Goal: Information Seeking & Learning: Learn about a topic

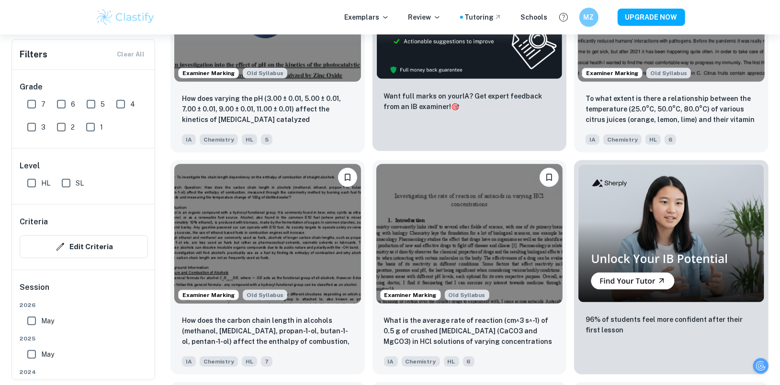
scroll to position [2848, 8]
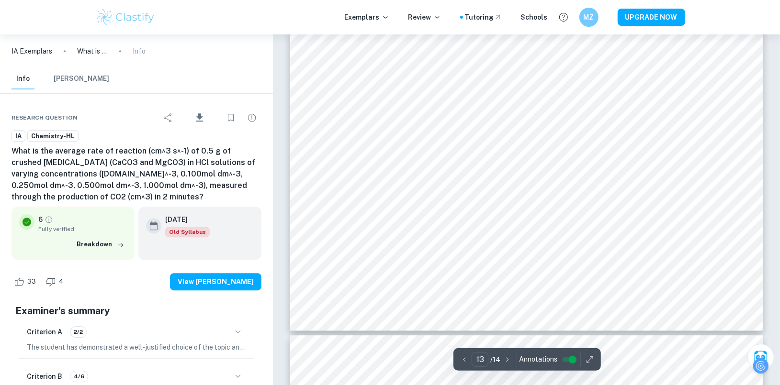
scroll to position [8687, 8]
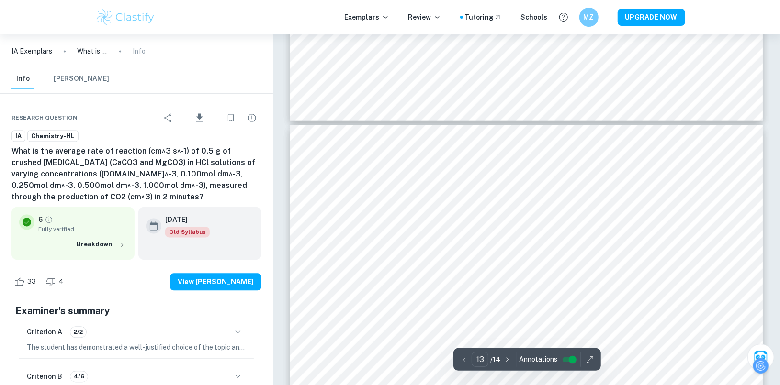
type input "12"
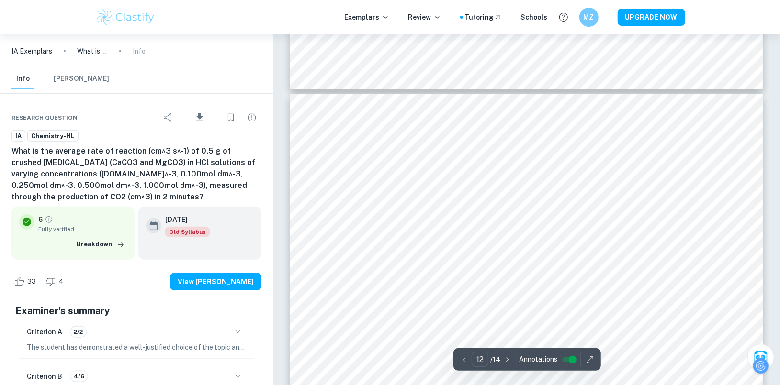
scroll to position [7565, 8]
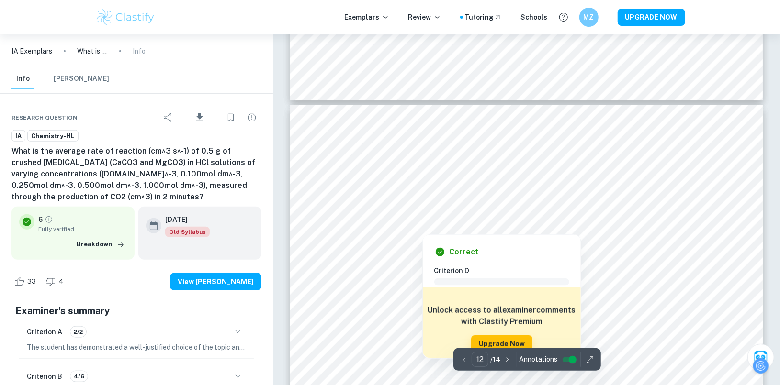
click at [334, 188] on div at bounding box center [518, 189] width 404 height 16
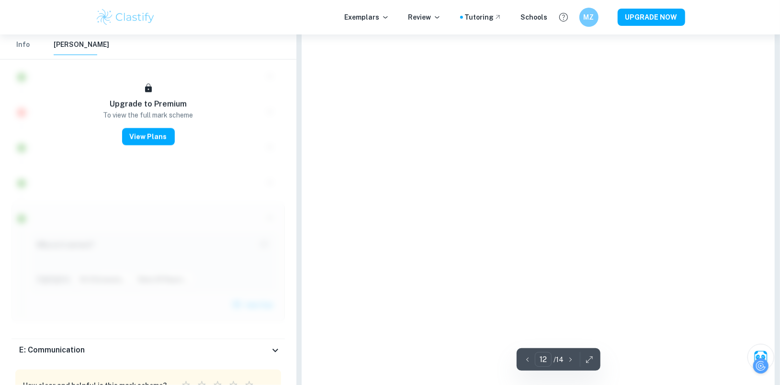
scroll to position [869, 0]
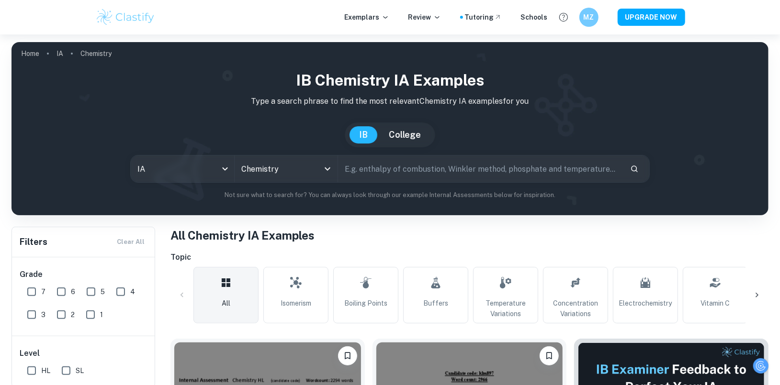
scroll to position [10, 8]
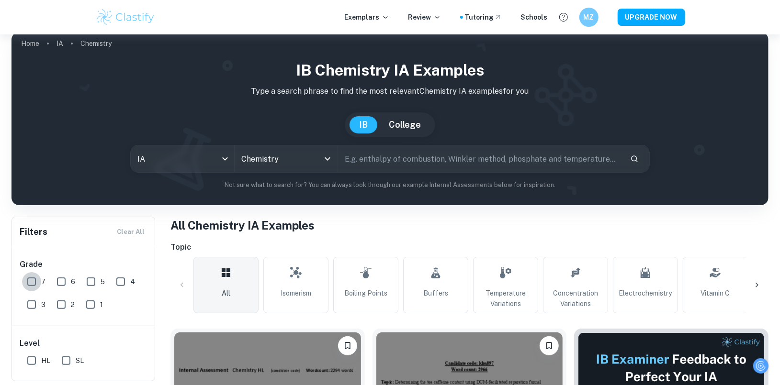
click at [27, 283] on input "7" at bounding box center [31, 281] width 19 height 19
checkbox input "true"
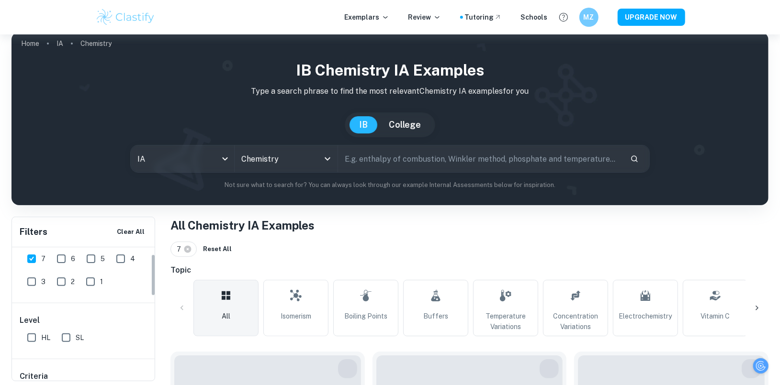
scroll to position [25, 0]
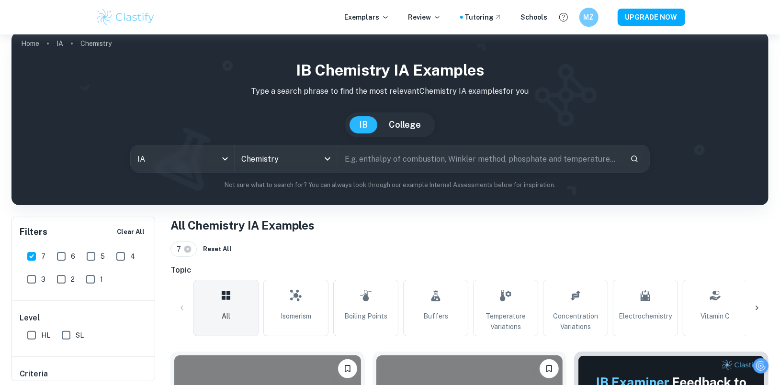
click at [25, 334] on input "HL" at bounding box center [31, 335] width 19 height 19
checkbox input "true"
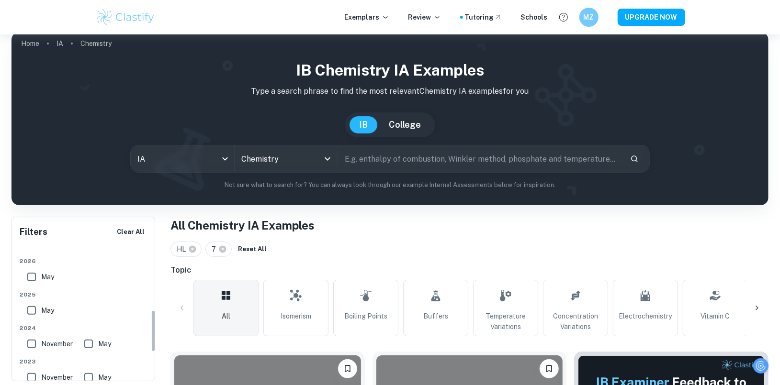
scroll to position [200, 0]
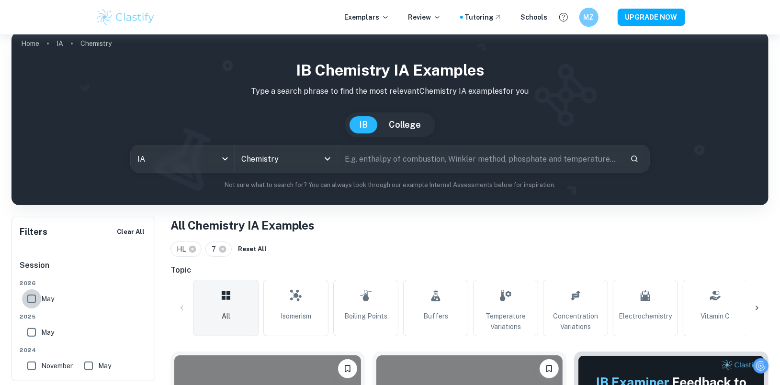
click at [24, 305] on input "May" at bounding box center [31, 299] width 19 height 19
checkbox input "true"
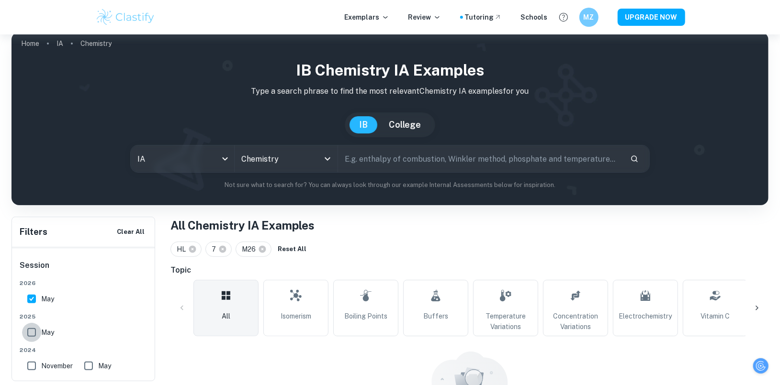
click at [27, 329] on input "May" at bounding box center [31, 332] width 19 height 19
checkbox input "true"
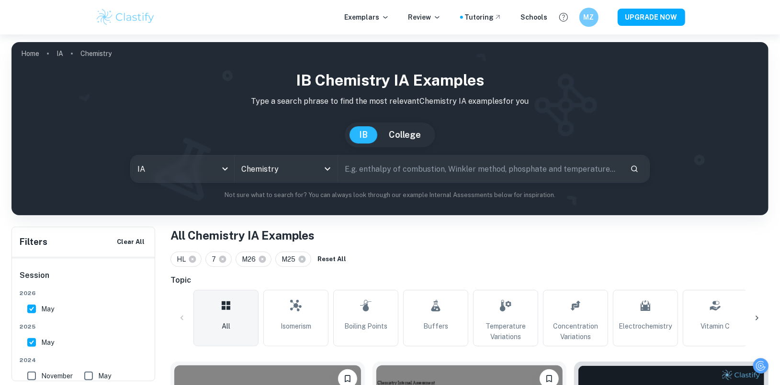
click at [353, 175] on input "text" at bounding box center [480, 169] width 284 height 27
type input "Effect of temperature on Iodine clock reaction"
click at [370, 175] on button "Search" at bounding box center [634, 169] width 16 height 16
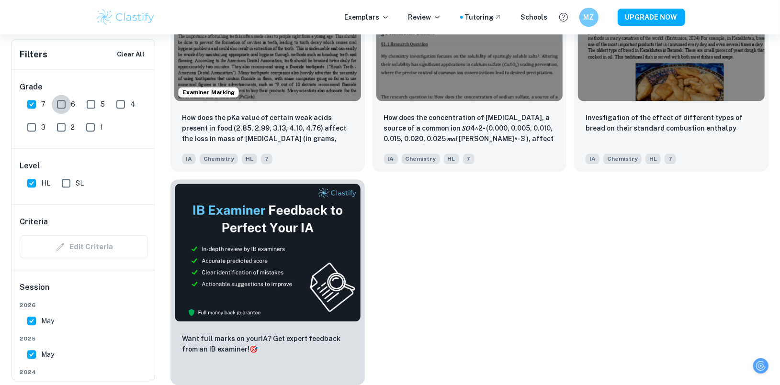
click at [55, 96] on input "6" at bounding box center [61, 104] width 19 height 19
checkbox input "true"
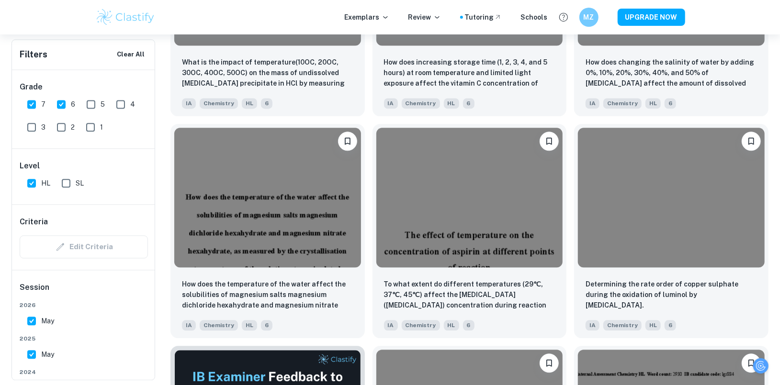
scroll to position [1517, 8]
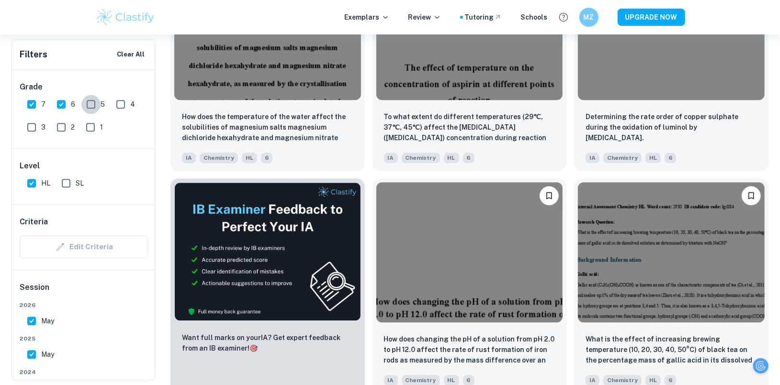
click at [84, 97] on input "5" at bounding box center [90, 104] width 19 height 19
checkbox input "true"
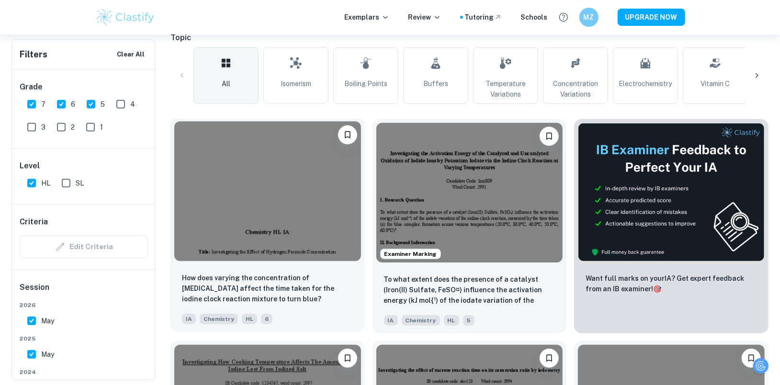
scroll to position [243, 0]
click at [221, 155] on img at bounding box center [267, 191] width 187 height 140
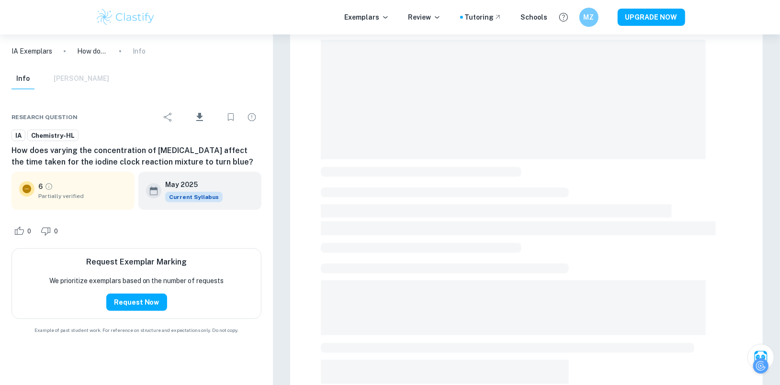
scroll to position [34, 0]
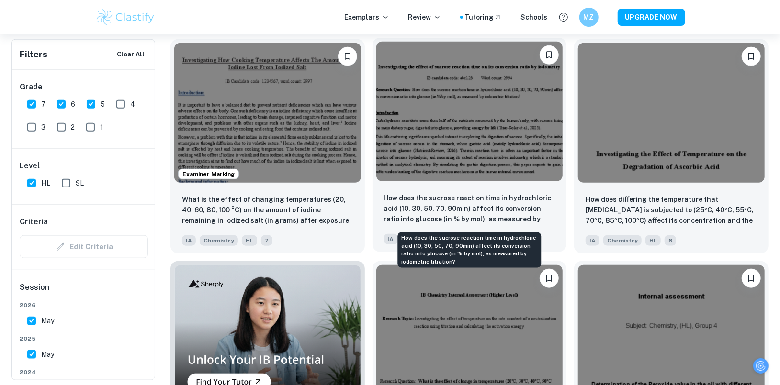
scroll to position [545, 0]
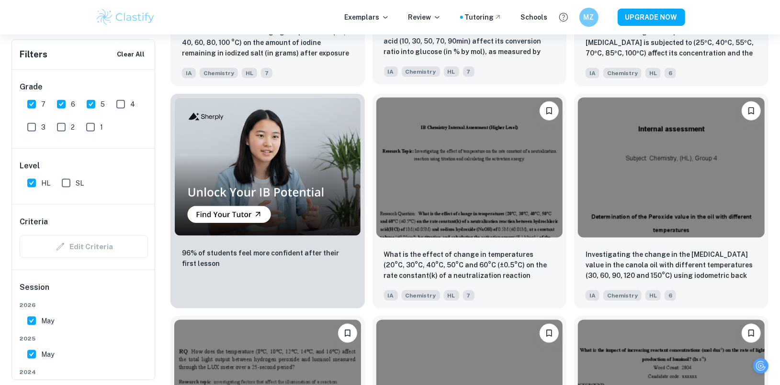
click at [370, 240] on div at bounding box center [469, 167] width 194 height 147
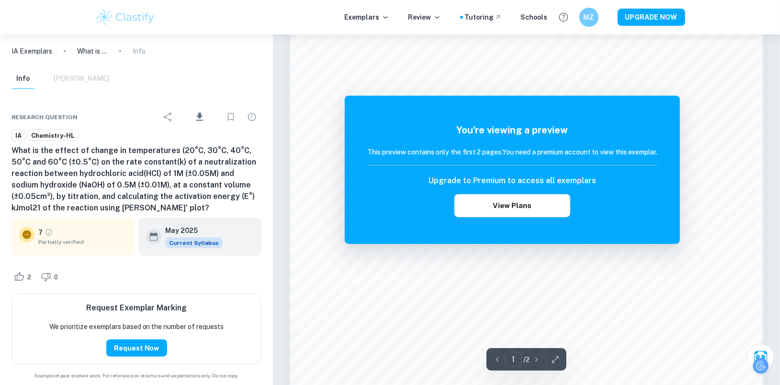
scroll to position [953, 8]
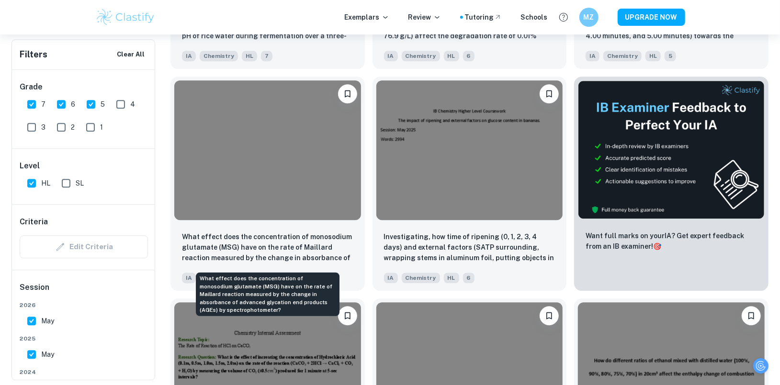
scroll to position [3871, 8]
